Goal: Task Accomplishment & Management: Use online tool/utility

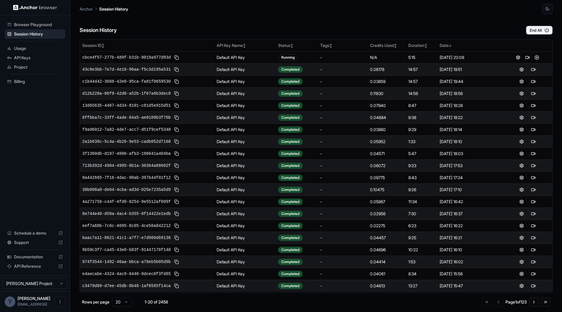
click at [240, 30] on div "Session History End All" at bounding box center [316, 24] width 473 height 20
click at [530, 26] on button "End All" at bounding box center [539, 30] width 27 height 9
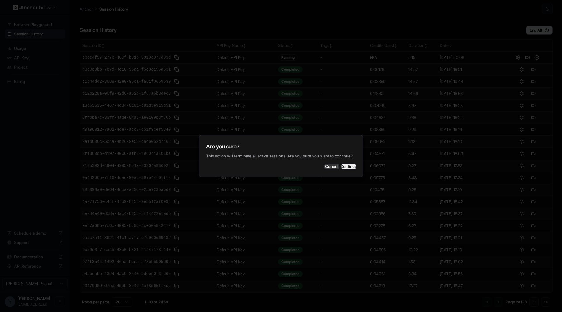
click at [341, 168] on button "Continue" at bounding box center [348, 166] width 15 height 6
